Goal: Browse casually

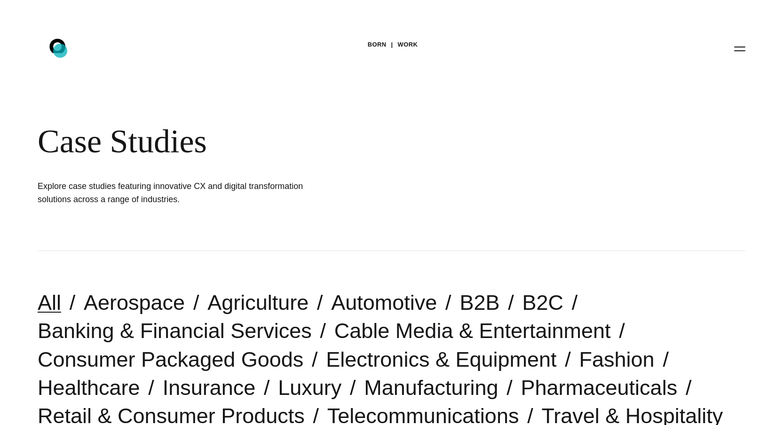
click at [61, 51] on icon at bounding box center [57, 46] width 16 height 14
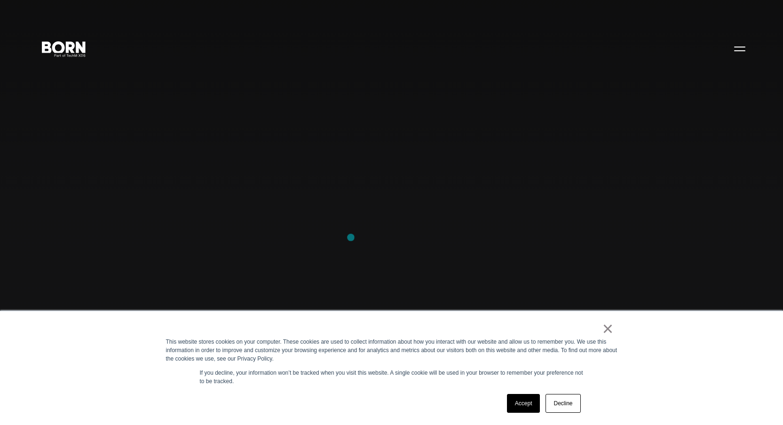
scroll to position [435, 0]
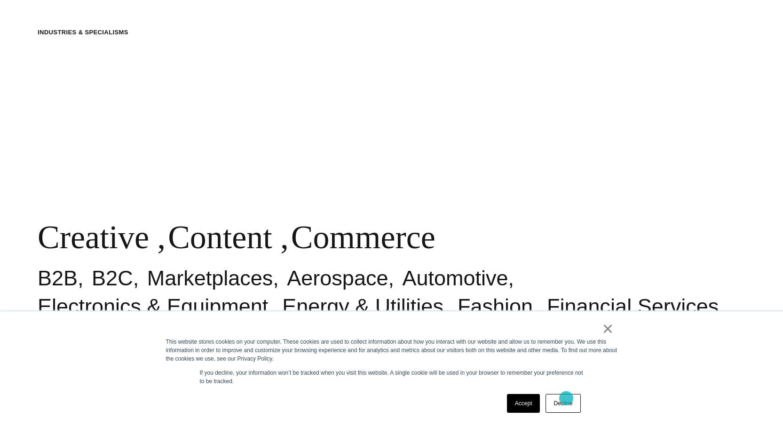
click at [567, 399] on link "Decline" at bounding box center [563, 403] width 35 height 19
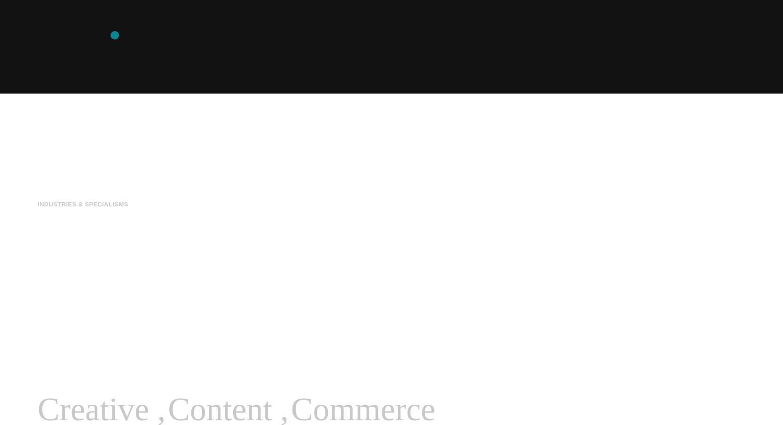
scroll to position [0, 0]
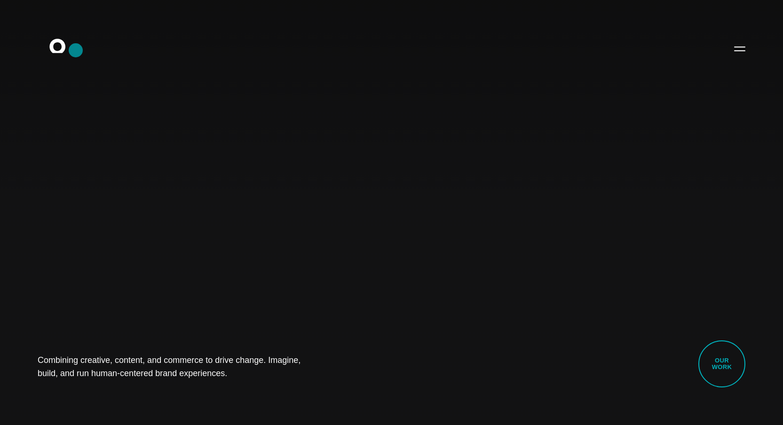
click at [76, 50] on icon ".st0{display:none;} .st1{display:inline;} .st2{font-family:'HelveticaNeue-Mediu…" at bounding box center [64, 48] width 60 height 24
